Goal: Task Accomplishment & Management: Manage account settings

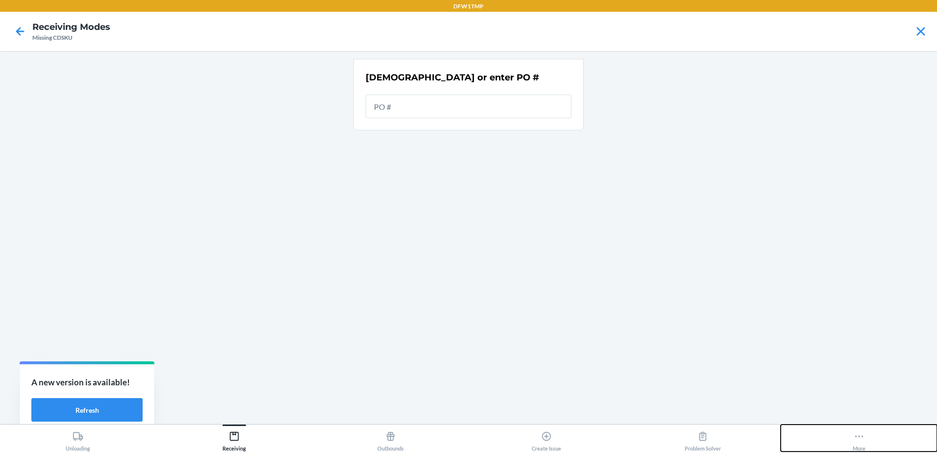
click at [860, 439] on icon at bounding box center [859, 436] width 11 height 11
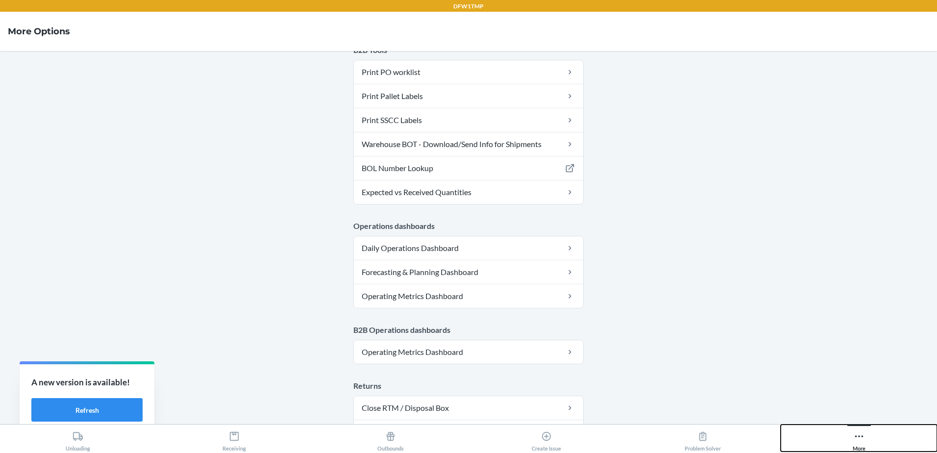
scroll to position [489, 0]
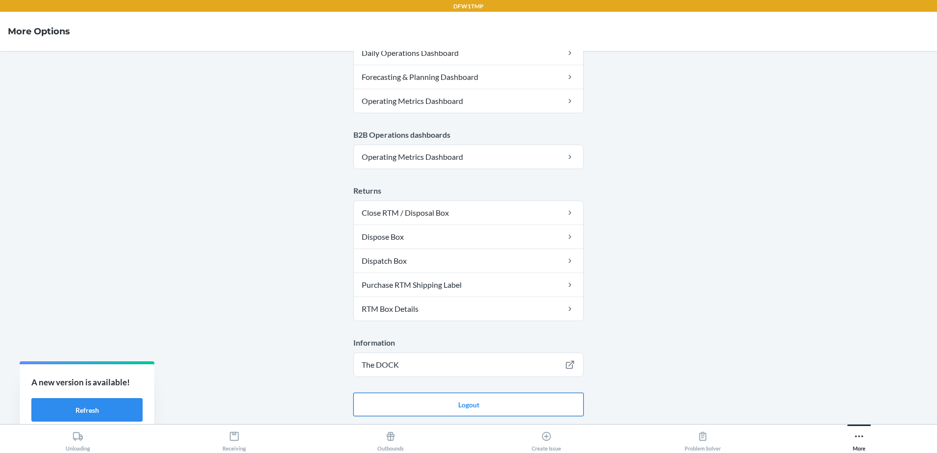
click at [475, 403] on button "Logout" at bounding box center [468, 404] width 230 height 24
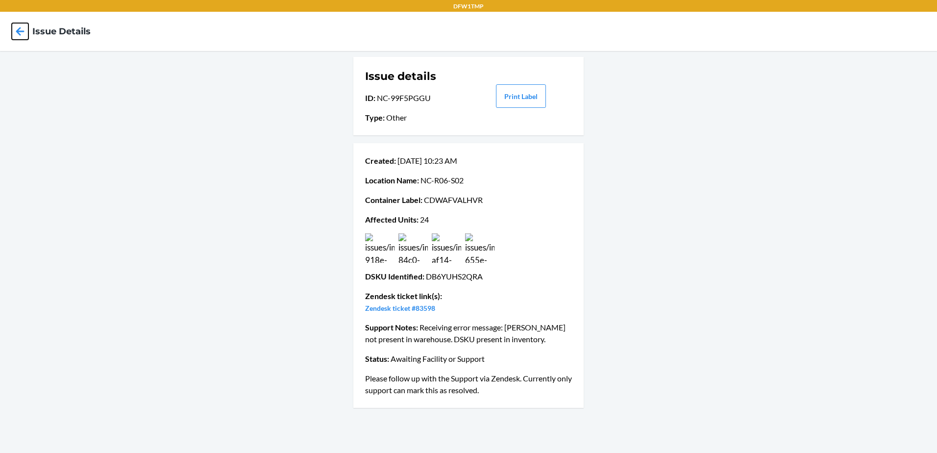
click at [26, 30] on icon at bounding box center [20, 31] width 17 height 17
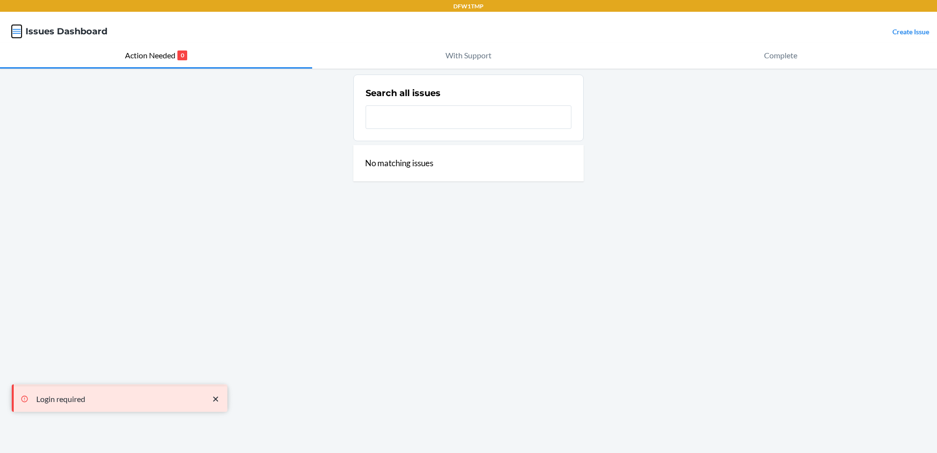
click at [14, 33] on icon "button" at bounding box center [17, 31] width 8 height 5
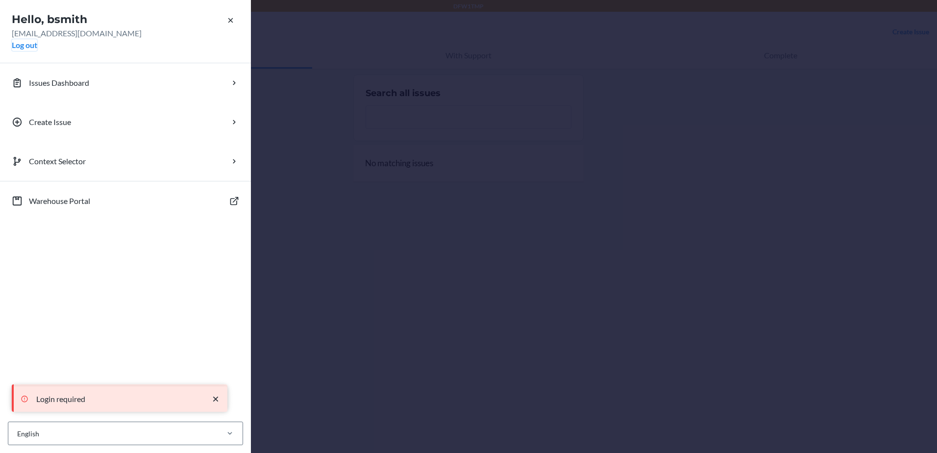
click at [33, 48] on button "Log out" at bounding box center [24, 45] width 25 height 12
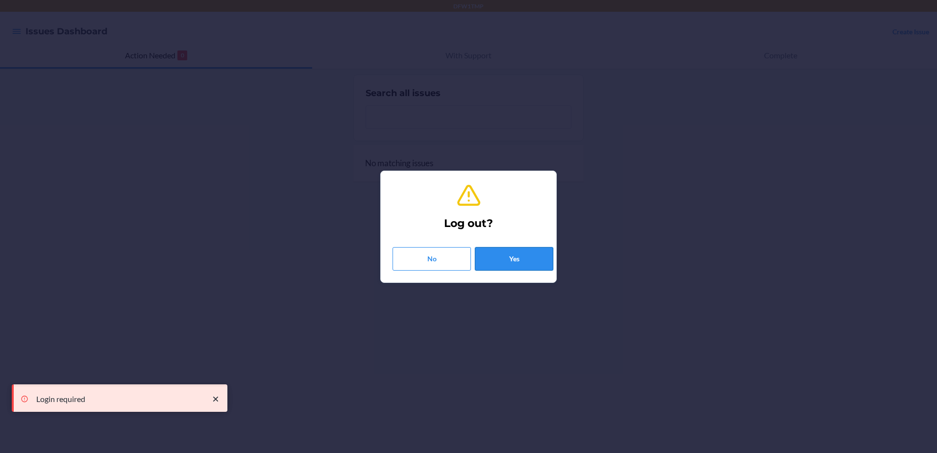
click at [519, 255] on button "Yes" at bounding box center [514, 259] width 78 height 24
